Goal: Information Seeking & Learning: Learn about a topic

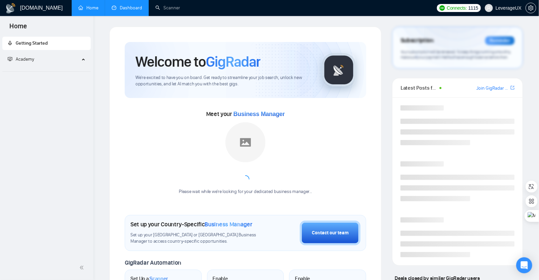
click at [131, 11] on link "Dashboard" at bounding box center [127, 8] width 30 height 6
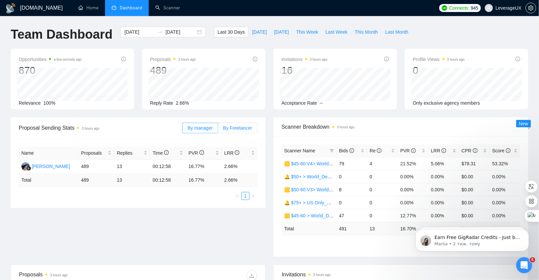
click at [236, 126] on span "By Freelancer" at bounding box center [237, 127] width 29 height 5
click at [218, 130] on input "By Freelancer" at bounding box center [218, 130] width 0 height 0
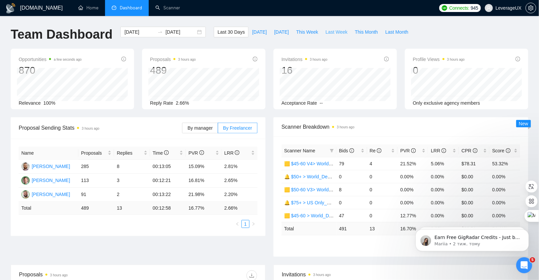
click at [330, 33] on span "Last Week" at bounding box center [336, 31] width 22 height 7
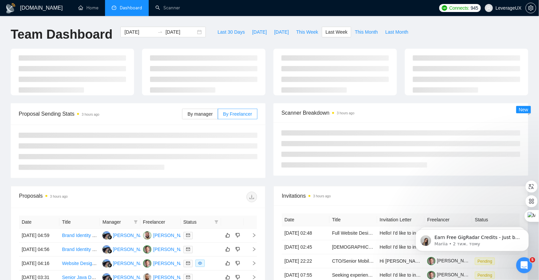
type input "[DATE]"
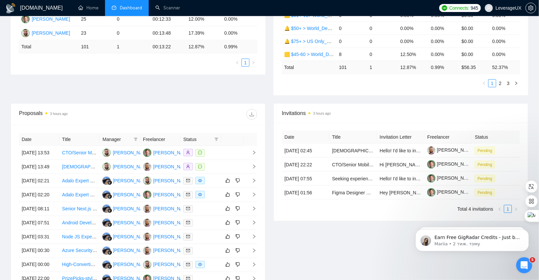
scroll to position [173, 0]
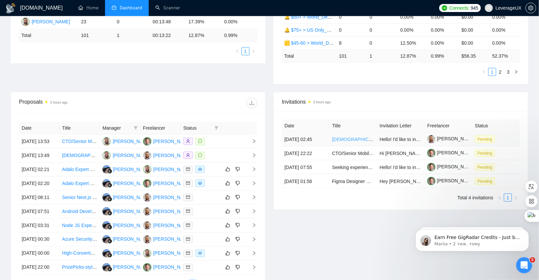
click at [349, 142] on link "[DEMOGRAPHIC_DATA] Event Website with Member /[DEMOGRAPHIC_DATA] Admin/Super Ad…" at bounding box center [449, 139] width 235 height 5
